Goal: Find specific page/section: Find specific page/section

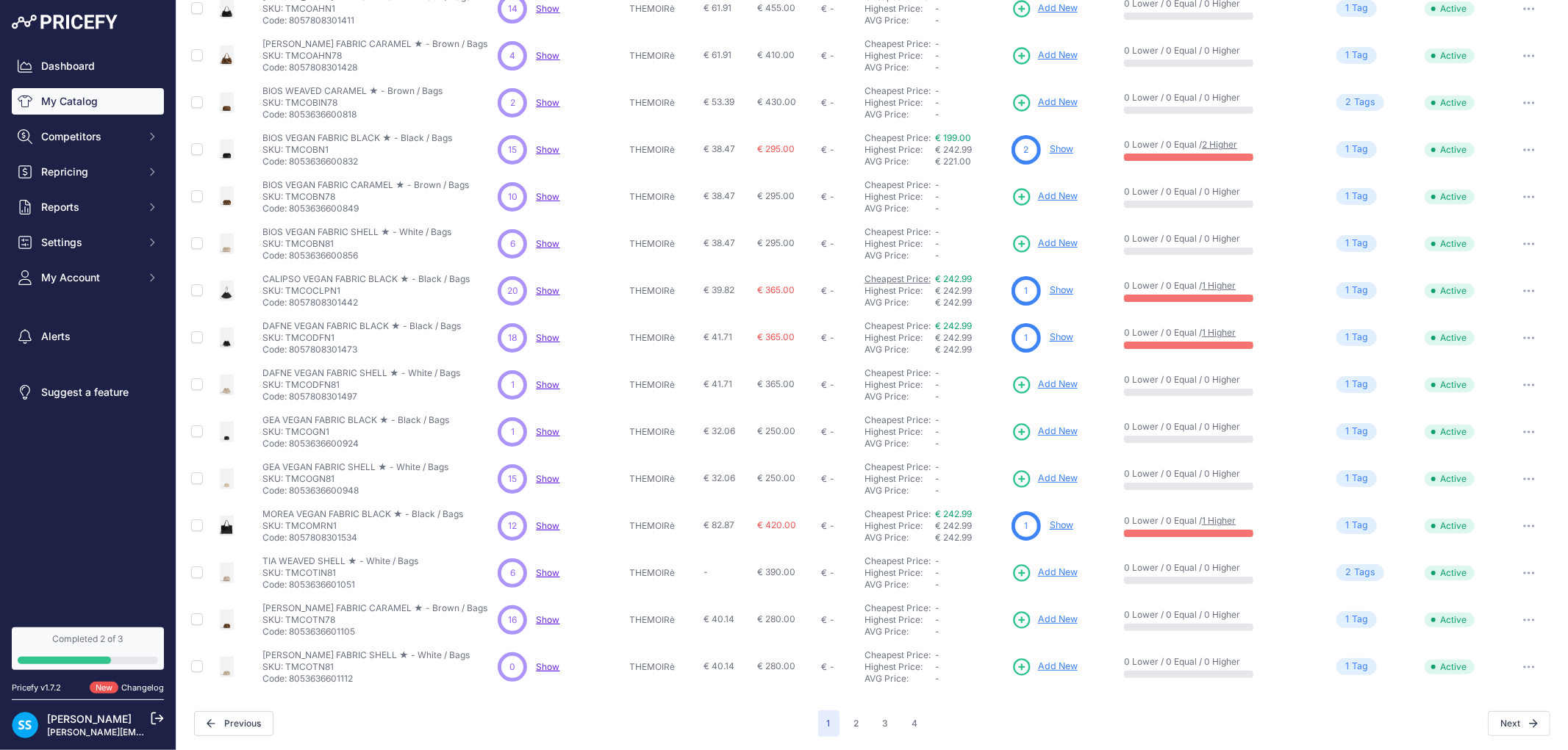
scroll to position [131, 0]
click at [845, 711] on button "2" at bounding box center [857, 724] width 23 height 27
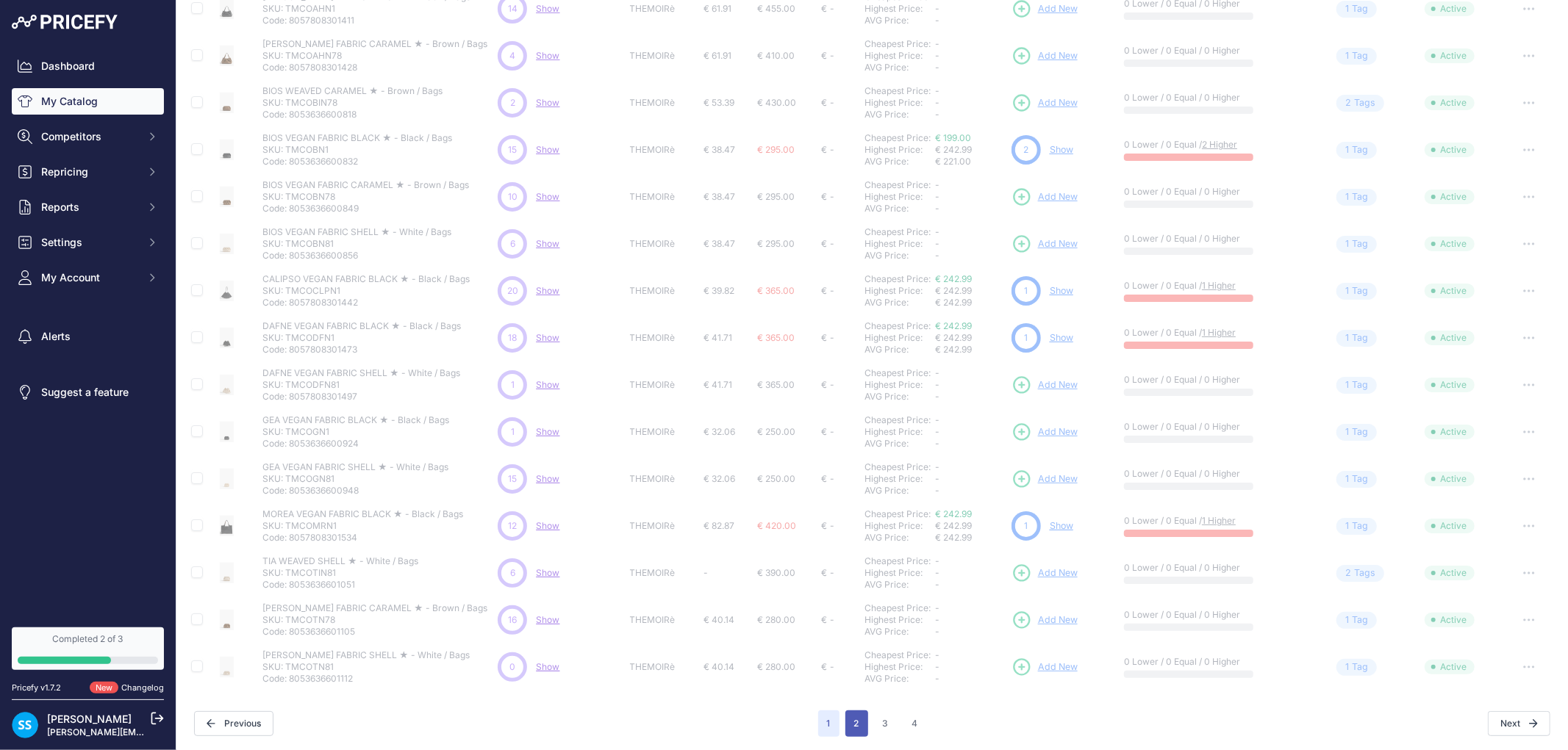
scroll to position [130, 0]
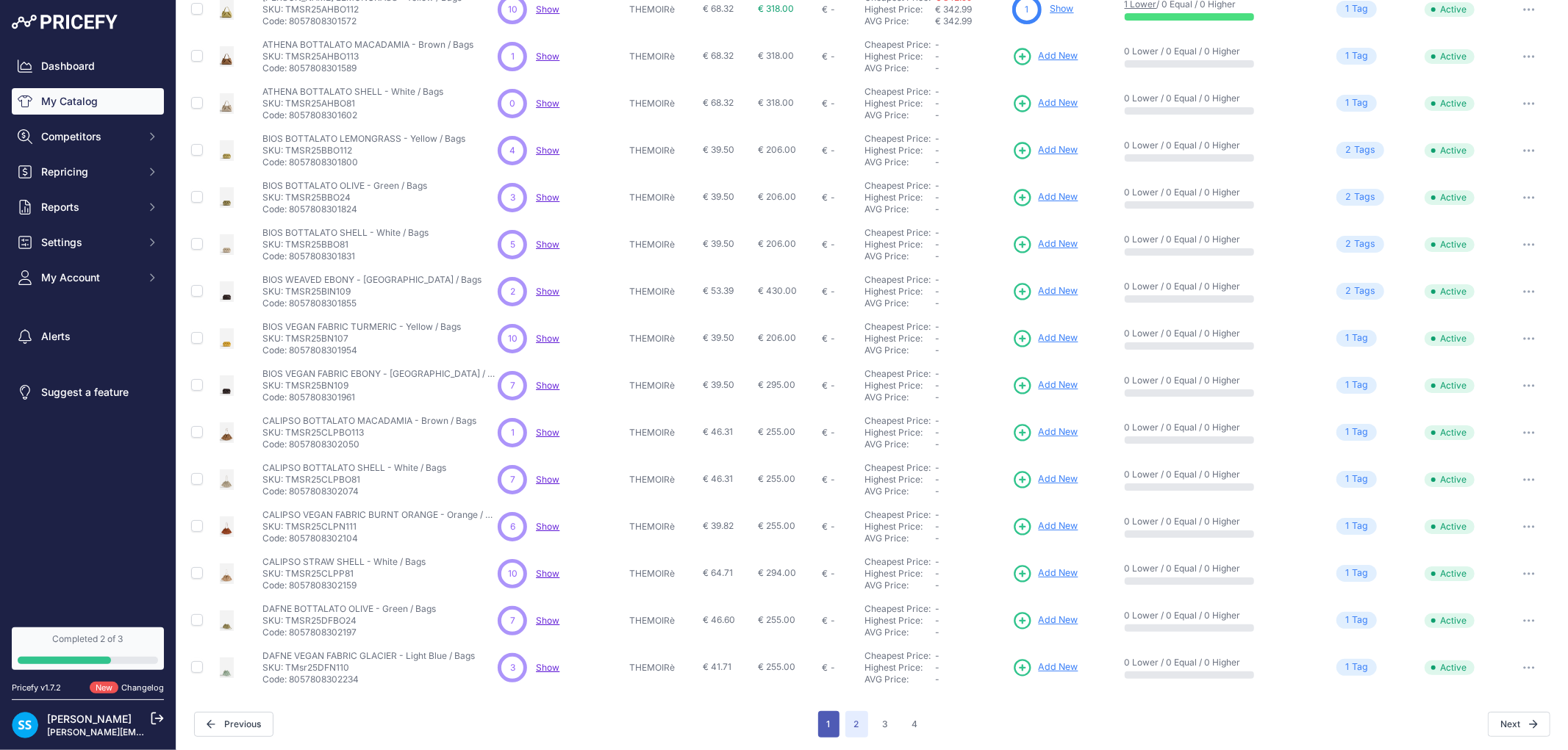
click at [831, 717] on button "1" at bounding box center [829, 725] width 21 height 27
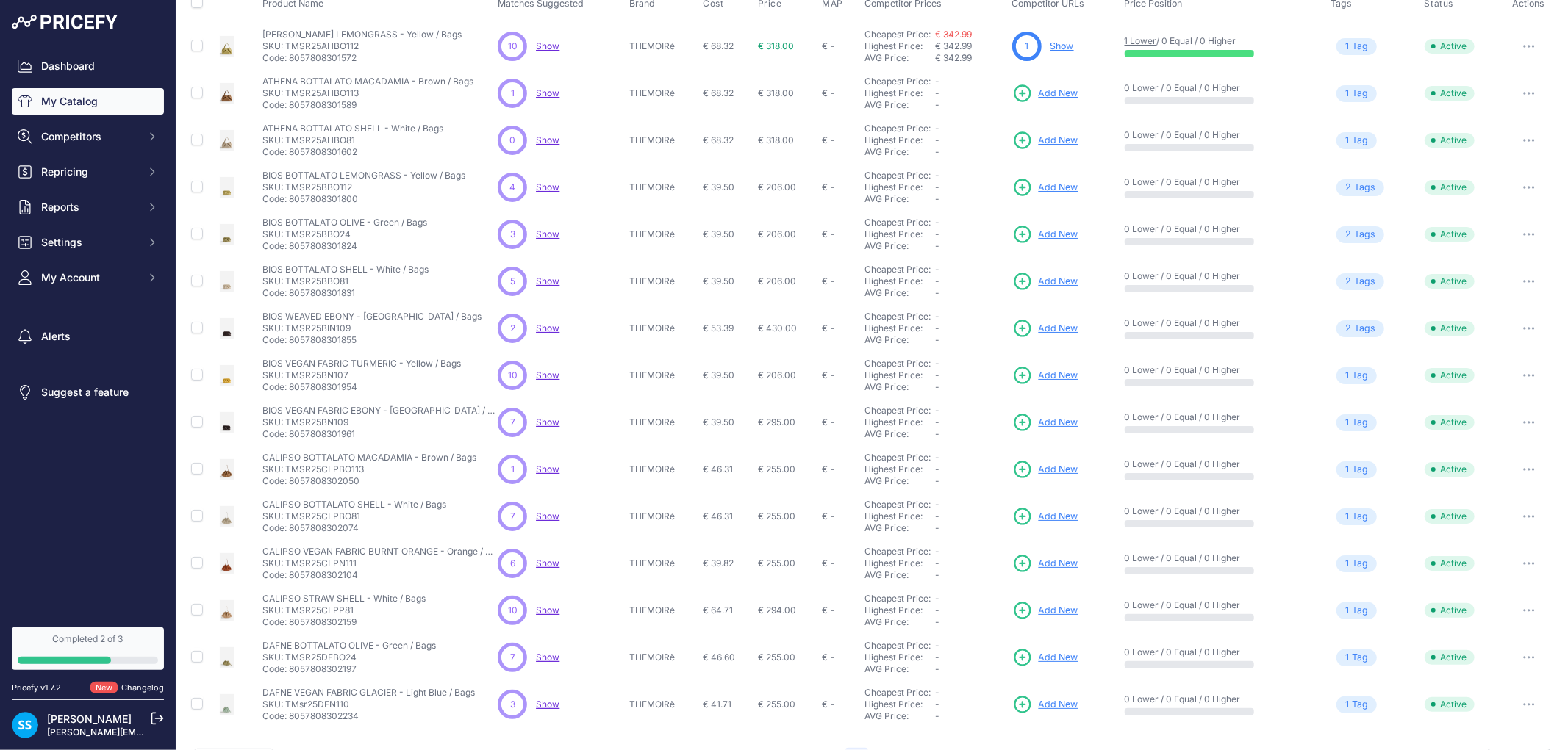
scroll to position [167, 0]
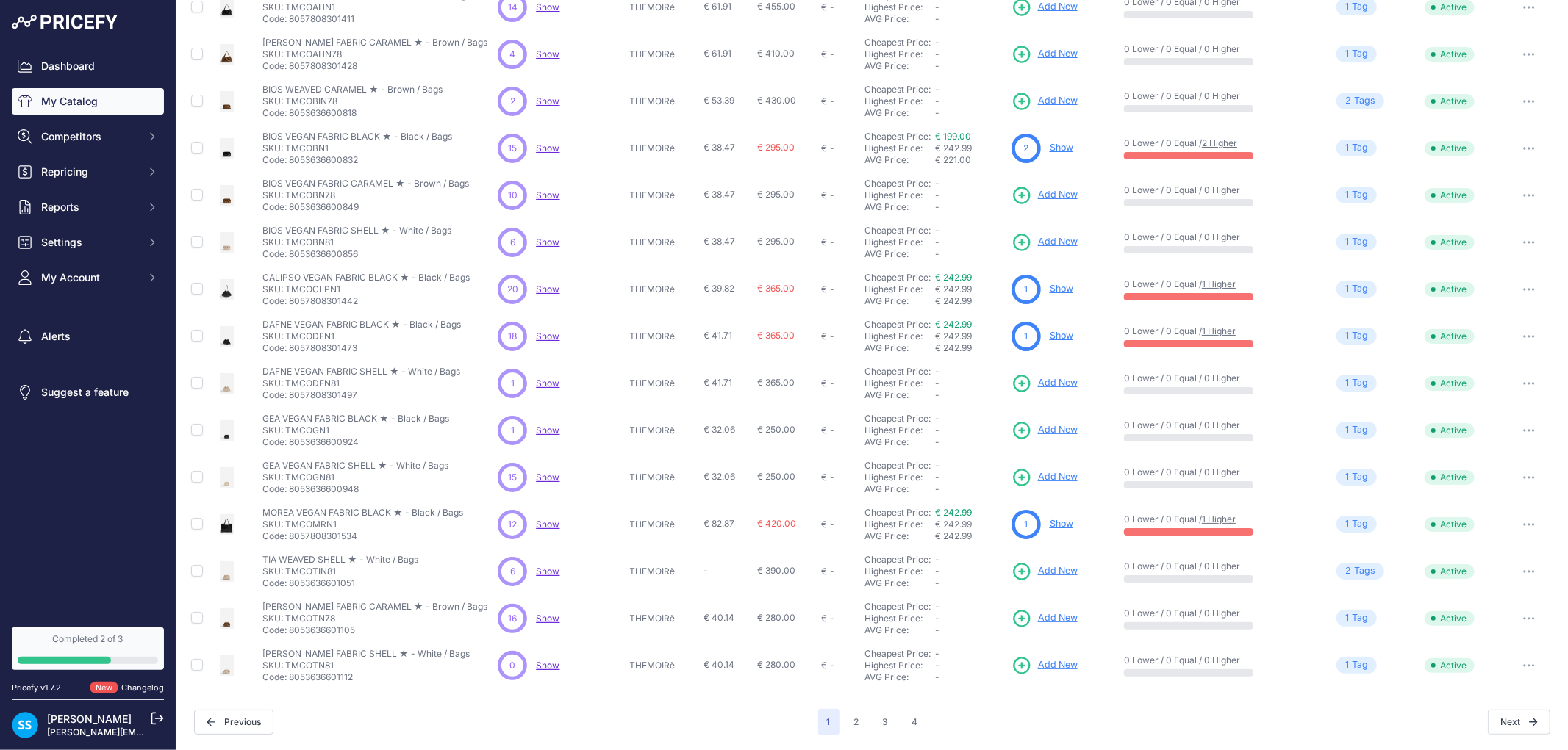
scroll to position [129, 0]
